Goal: Information Seeking & Learning: Learn about a topic

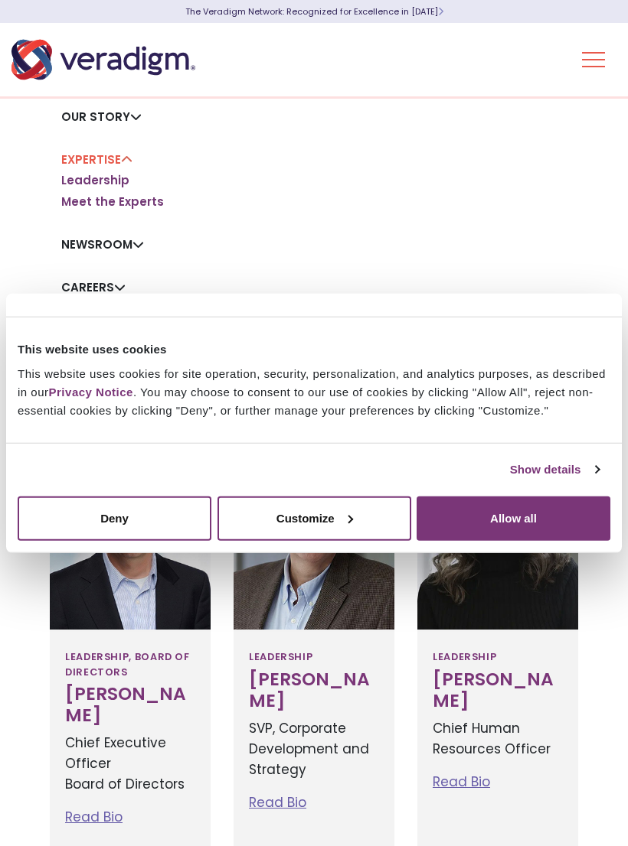
scroll to position [186, 0]
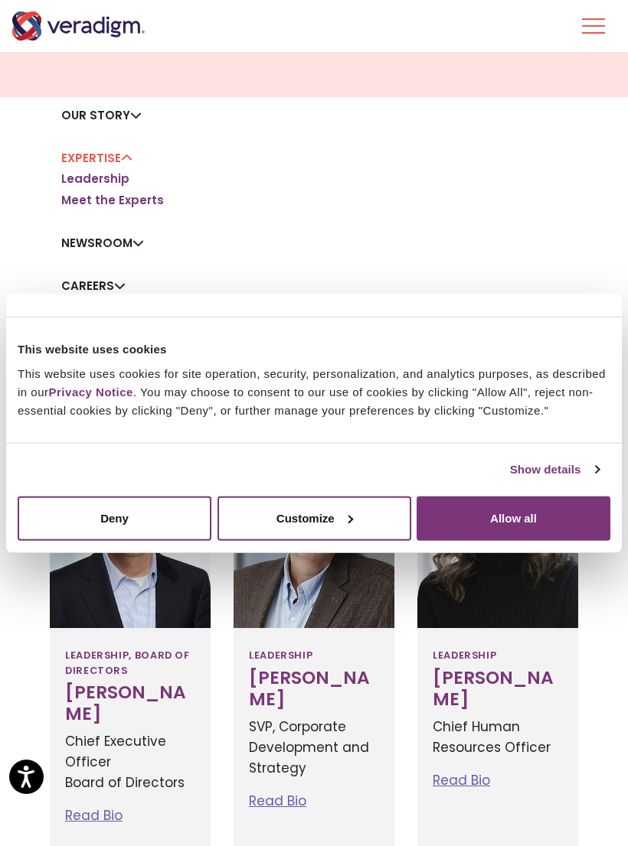
click at [526, 536] on button "Allow all" at bounding box center [513, 518] width 194 height 44
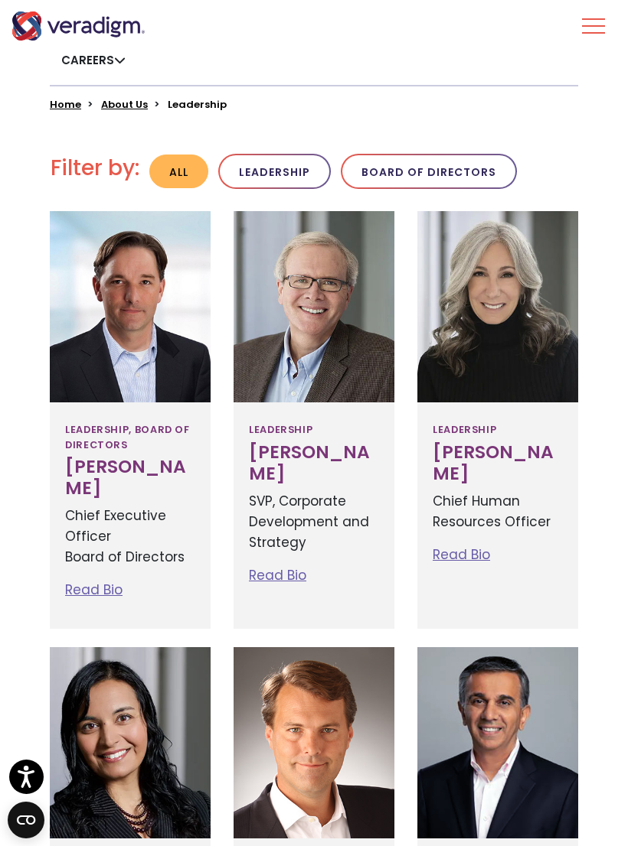
click at [288, 181] on button "Leadership" at bounding box center [274, 172] width 112 height 36
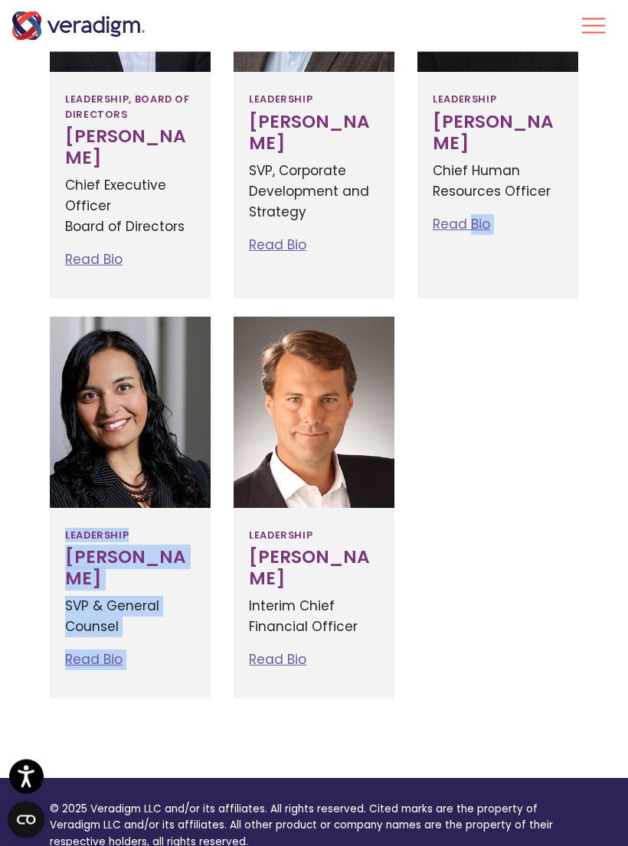
scroll to position [743, 0]
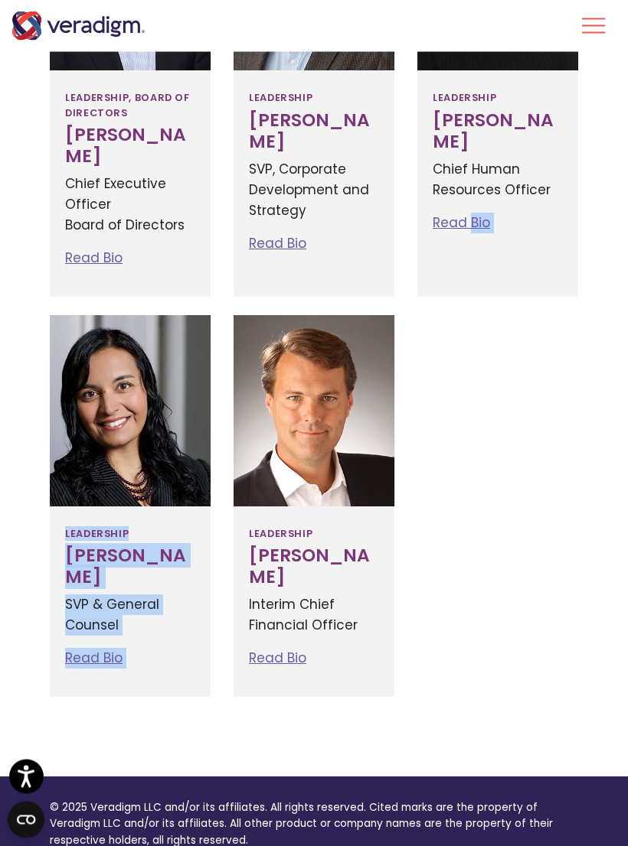
click at [295, 554] on h3 "[PERSON_NAME]" at bounding box center [314, 567] width 130 height 43
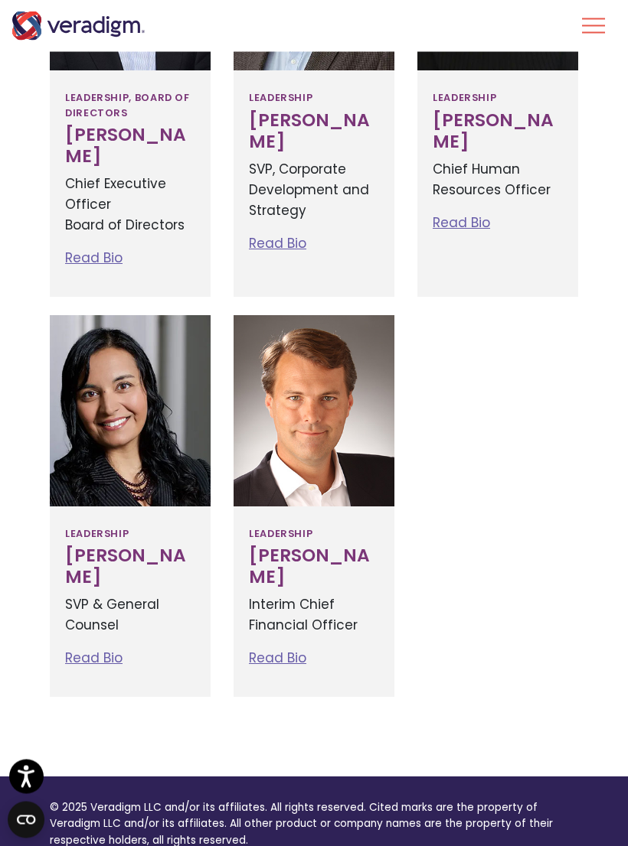
scroll to position [744, 0]
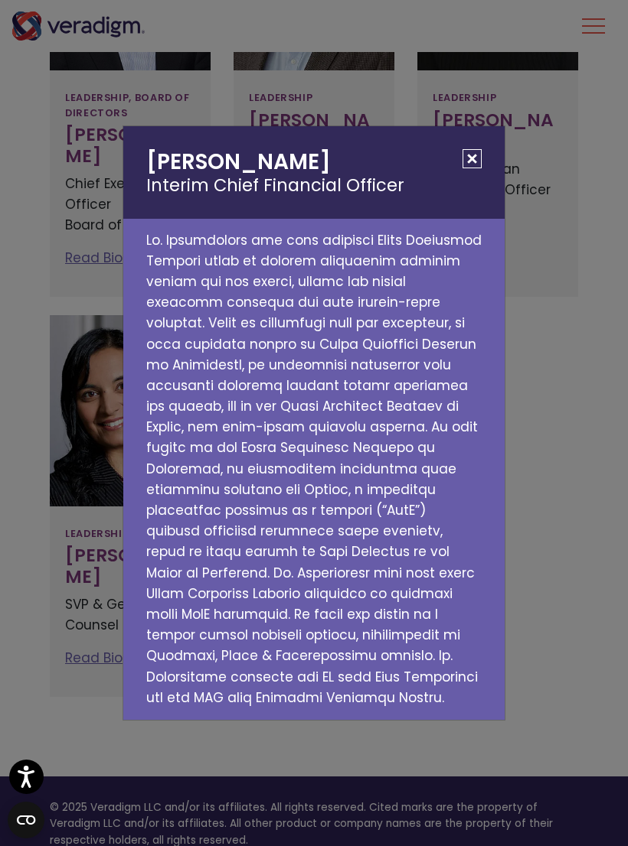
click at [490, 181] on h2 "[PERSON_NAME] Interim Chief Financial Officer" at bounding box center [313, 172] width 381 height 92
click at [463, 194] on h2 "[PERSON_NAME] Interim Chief Financial Officer" at bounding box center [313, 172] width 381 height 92
click at [473, 168] on button "Close" at bounding box center [471, 158] width 19 height 19
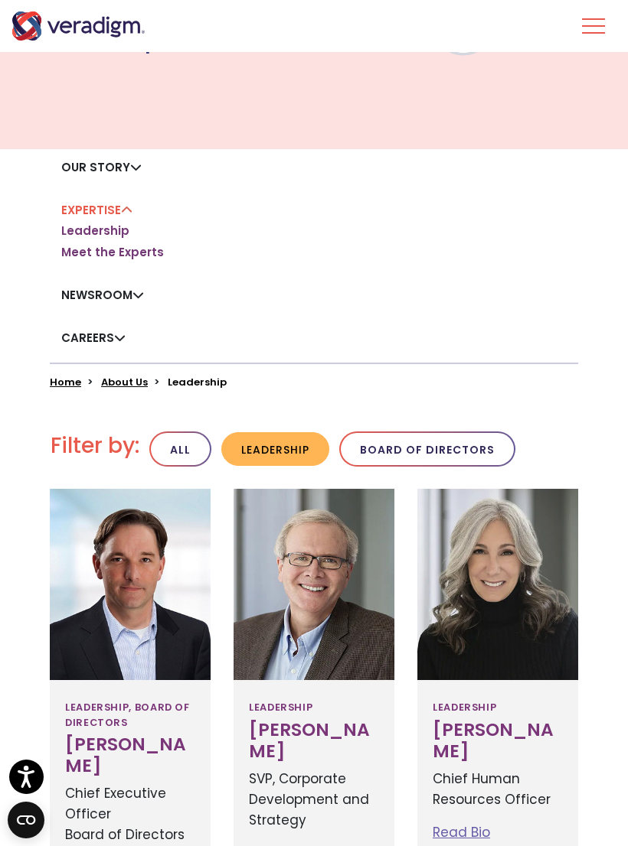
scroll to position [0, 0]
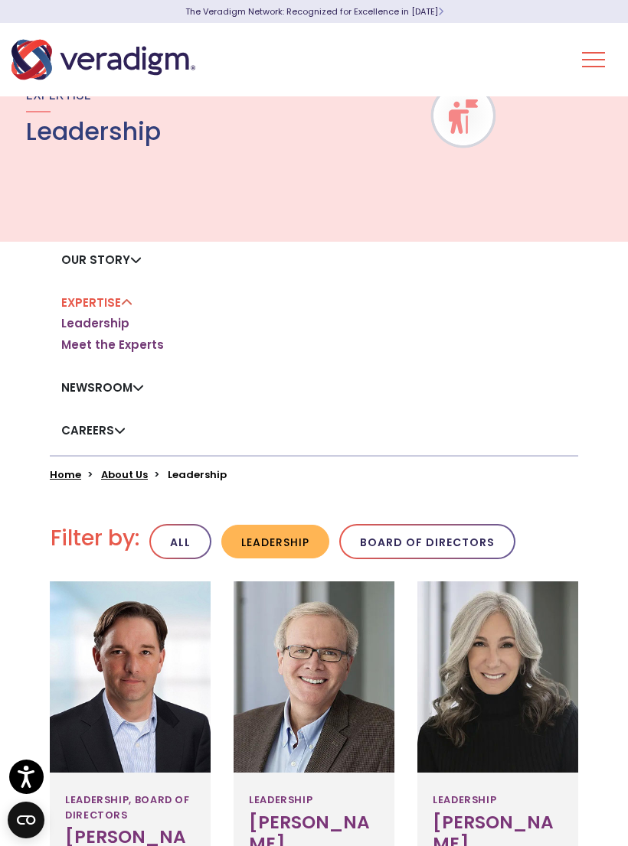
click at [444, 534] on button "Board of Directors" at bounding box center [427, 542] width 176 height 36
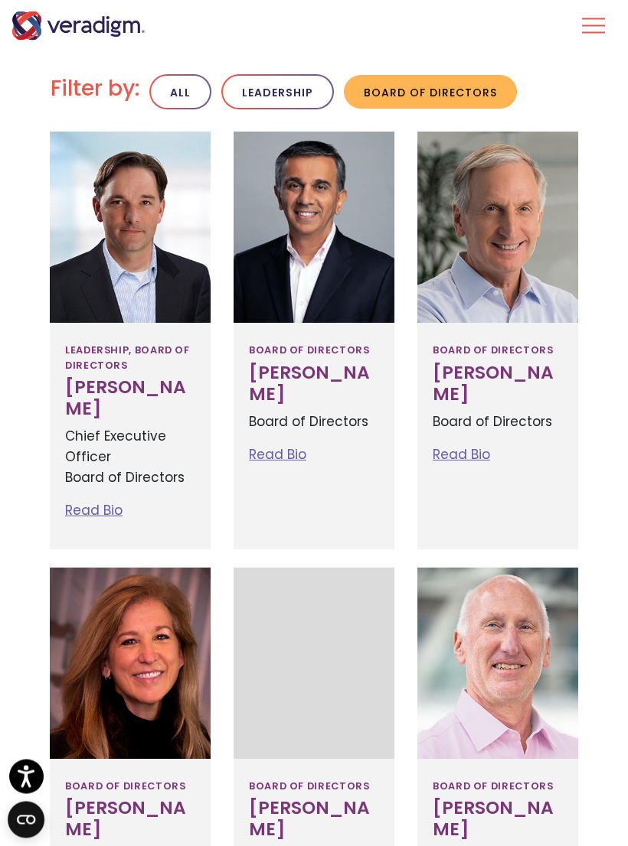
scroll to position [419, 0]
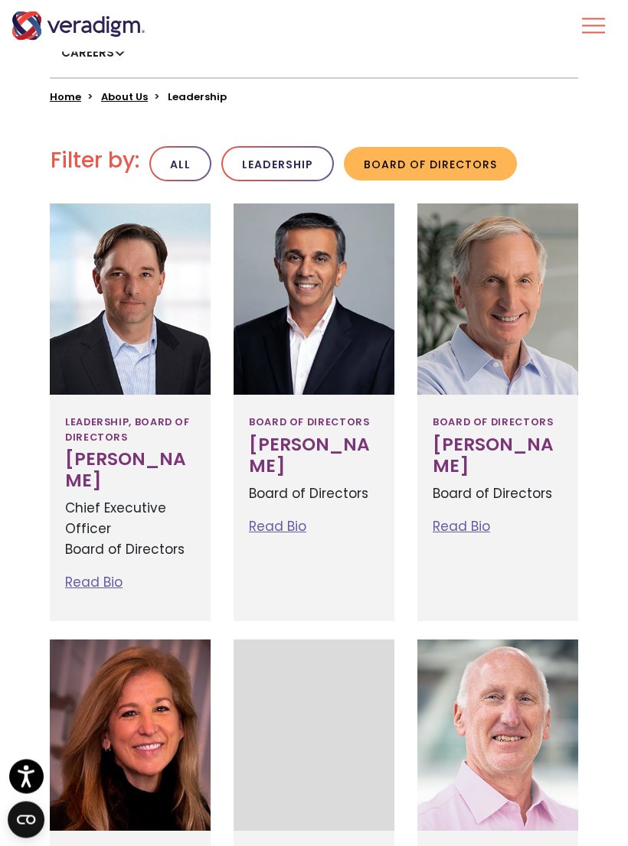
click at [103, 574] on link "Read Bio" at bounding box center [93, 583] width 57 height 18
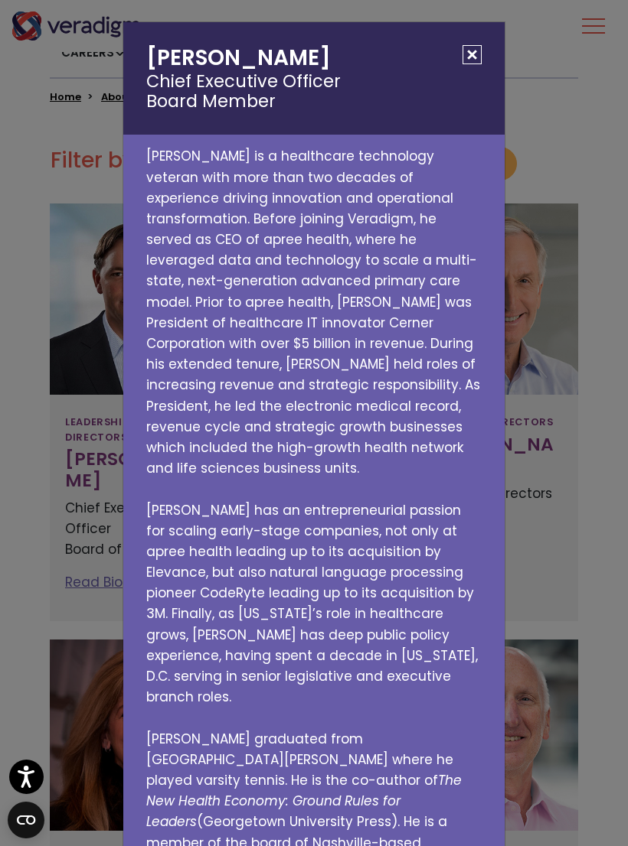
scroll to position [0, 0]
click at [481, 49] on button "Close" at bounding box center [471, 54] width 19 height 19
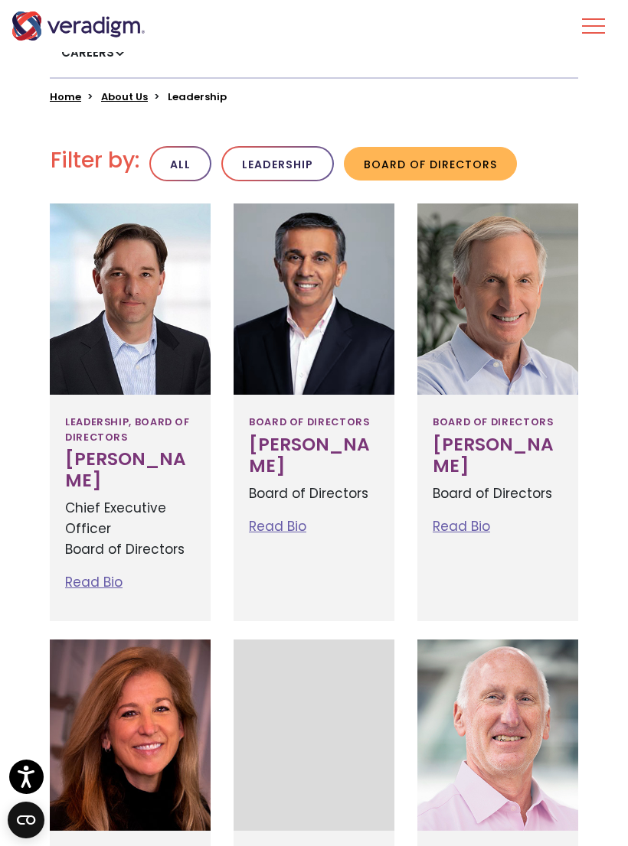
click at [269, 148] on button "Leadership" at bounding box center [277, 164] width 112 height 36
